Goal: Information Seeking & Learning: Learn about a topic

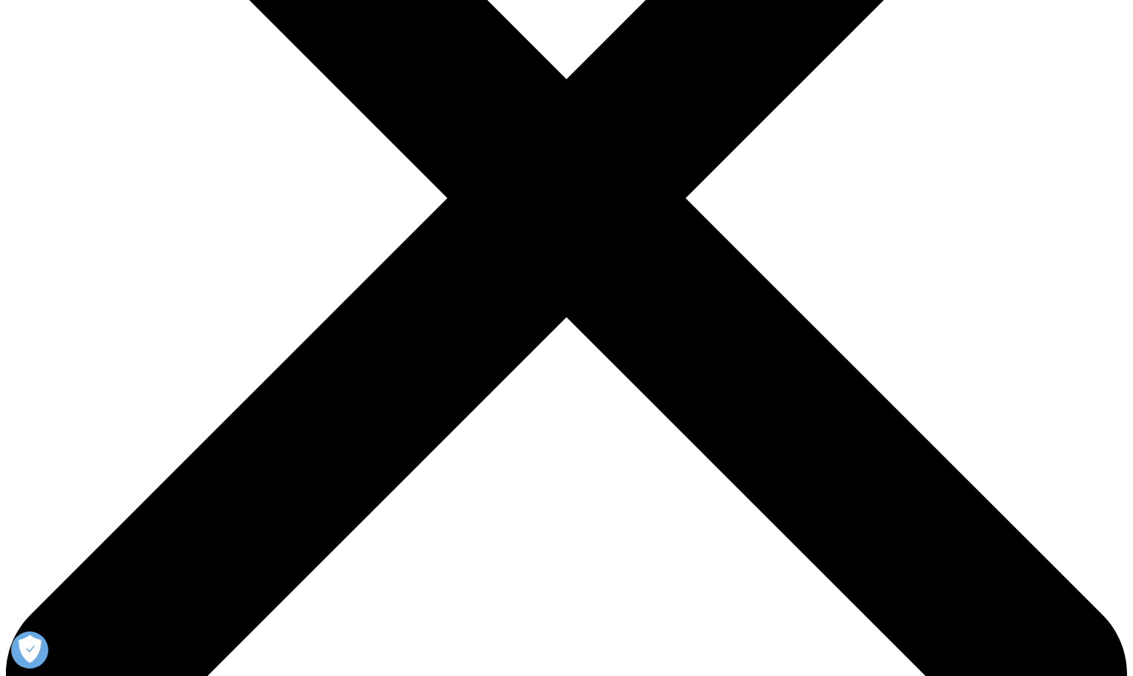
scroll to position [388, 0]
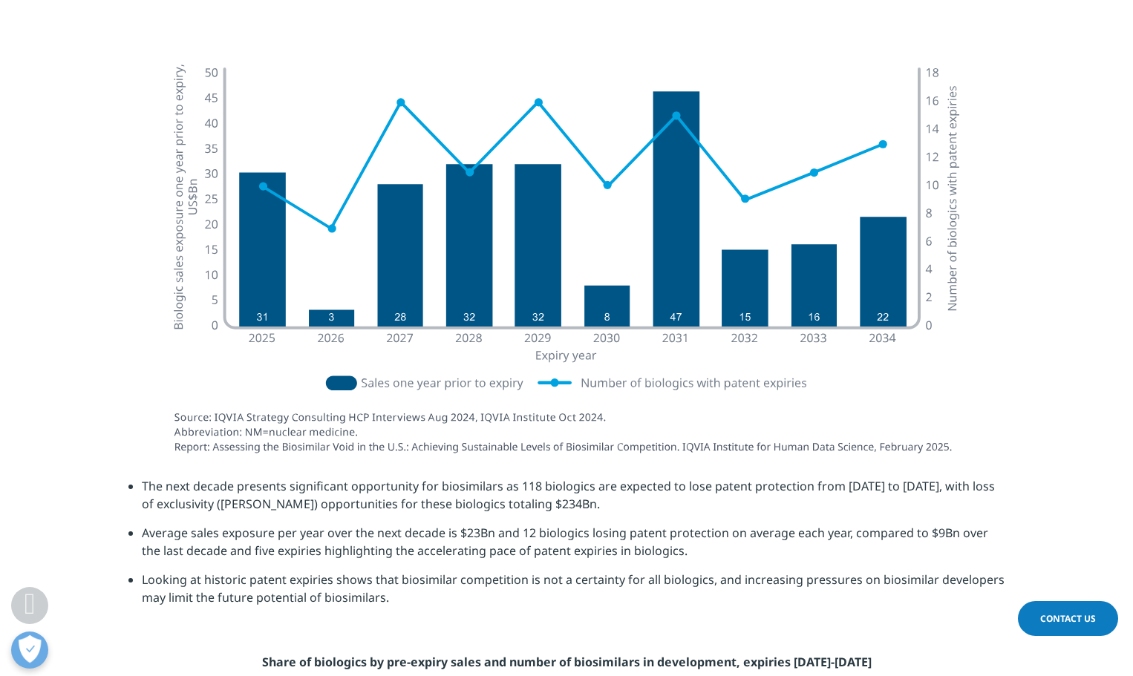
scroll to position [1897, 0]
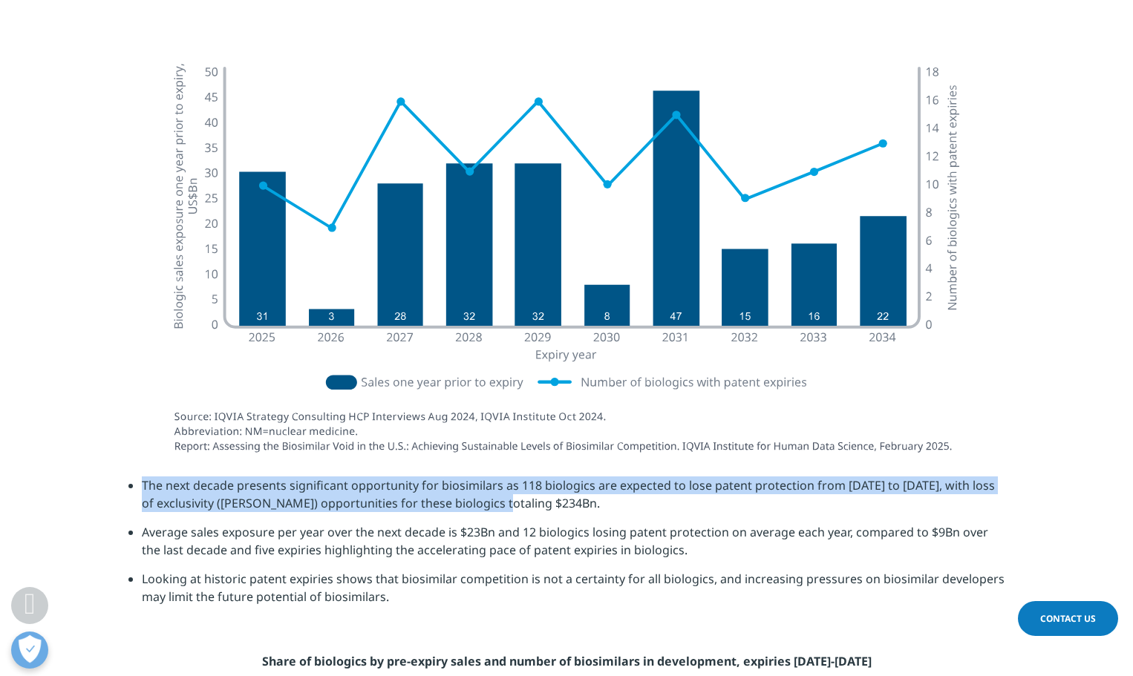
drag, startPoint x: 504, startPoint y: 504, endPoint x: 140, endPoint y: 489, distance: 364.0
click at [140, 489] on ul "The next decade presents significant opportunity for biosimilars as 118 biologi…" at bounding box center [566, 546] width 876 height 140
copy li "The next decade presents significant opportunity for biosimilars as 118 biologi…"
